Goal: Task Accomplishment & Management: Complete application form

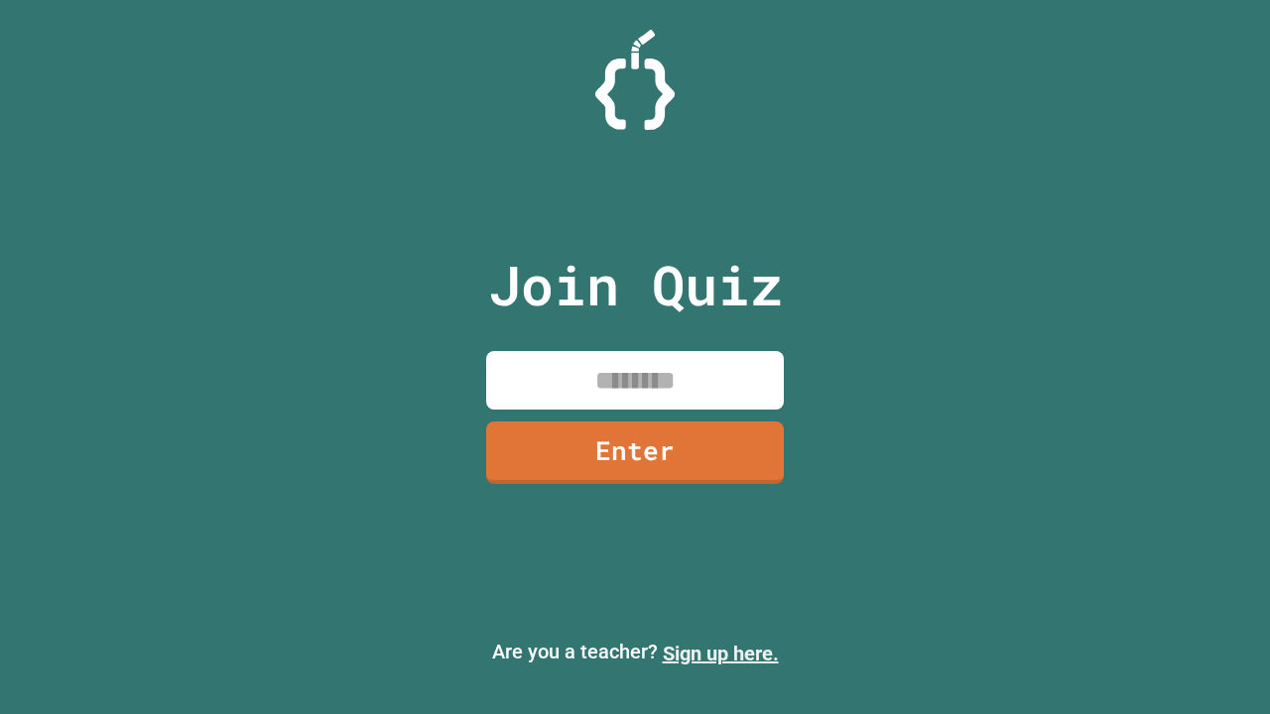
click at [720, 654] on link "Sign up here." at bounding box center [721, 654] width 116 height 24
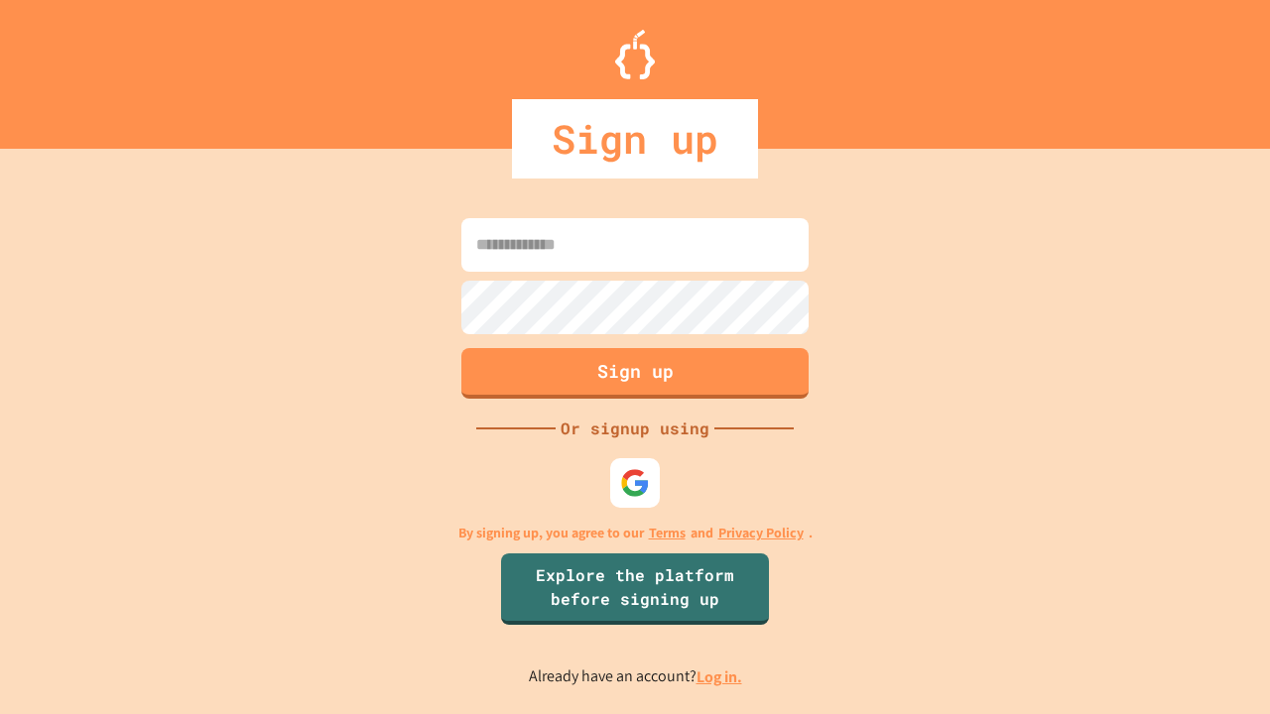
click at [720, 676] on link "Log in." at bounding box center [719, 677] width 46 height 21
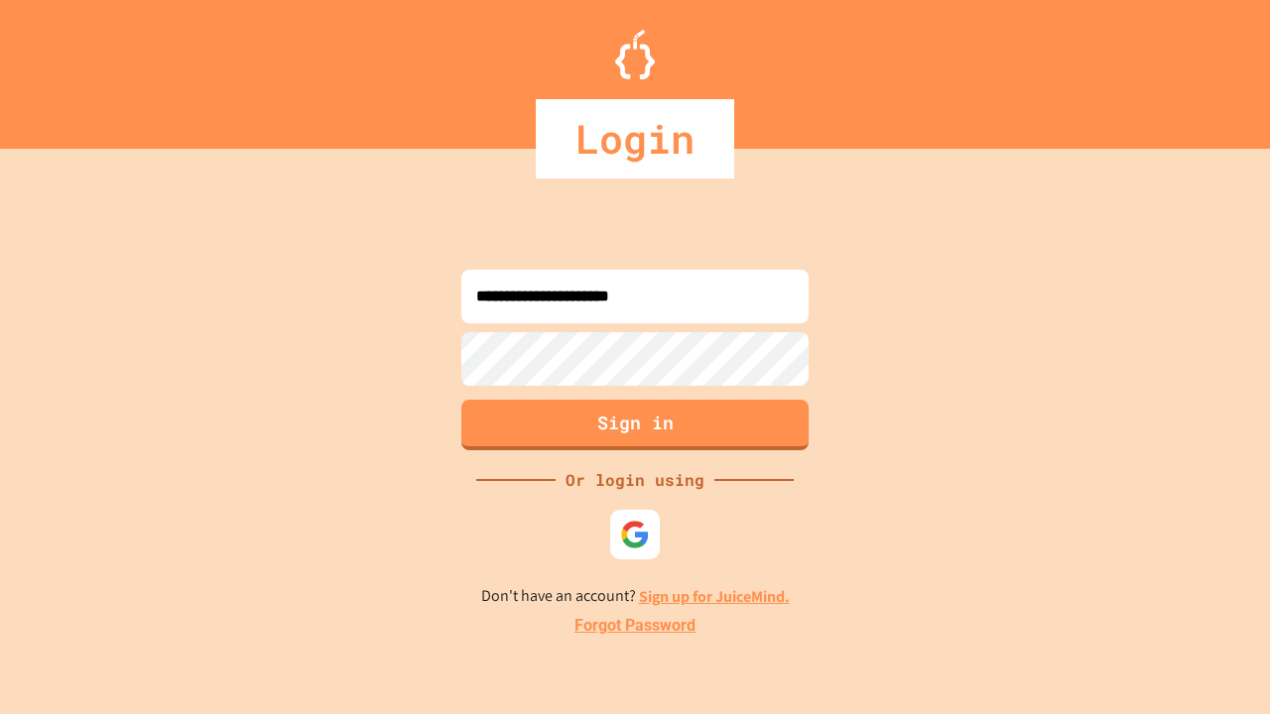
type input "**********"
